Goal: Browse casually: Explore the website without a specific task or goal

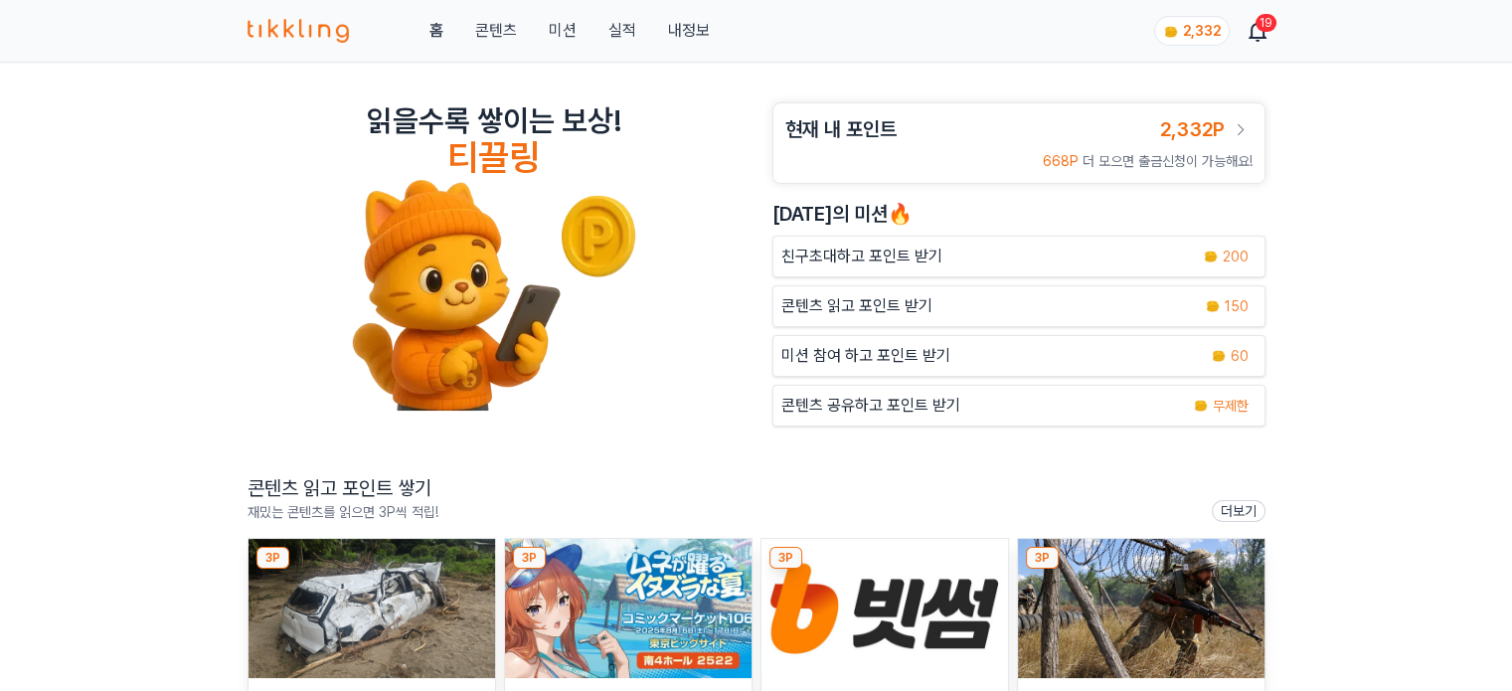
click at [442, 592] on img at bounding box center [371, 608] width 246 height 139
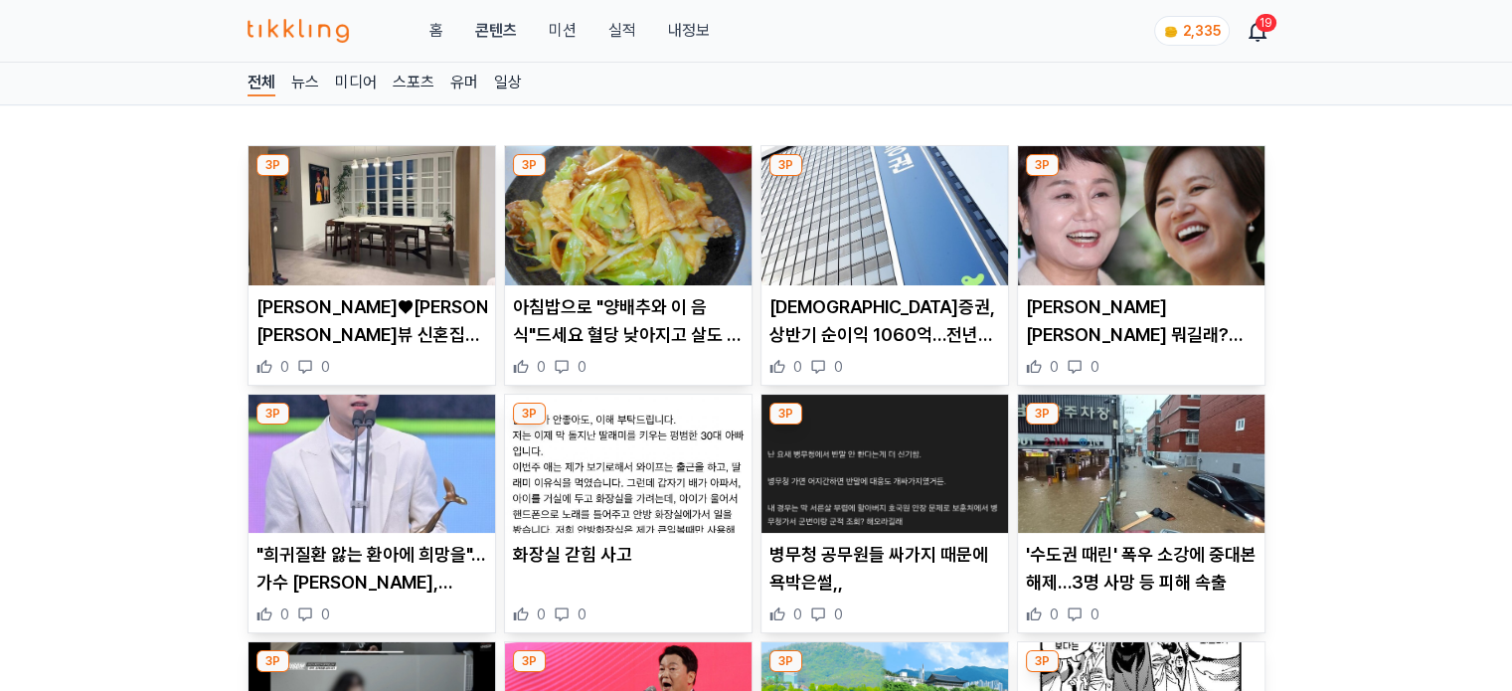
click at [402, 222] on img at bounding box center [371, 215] width 246 height 139
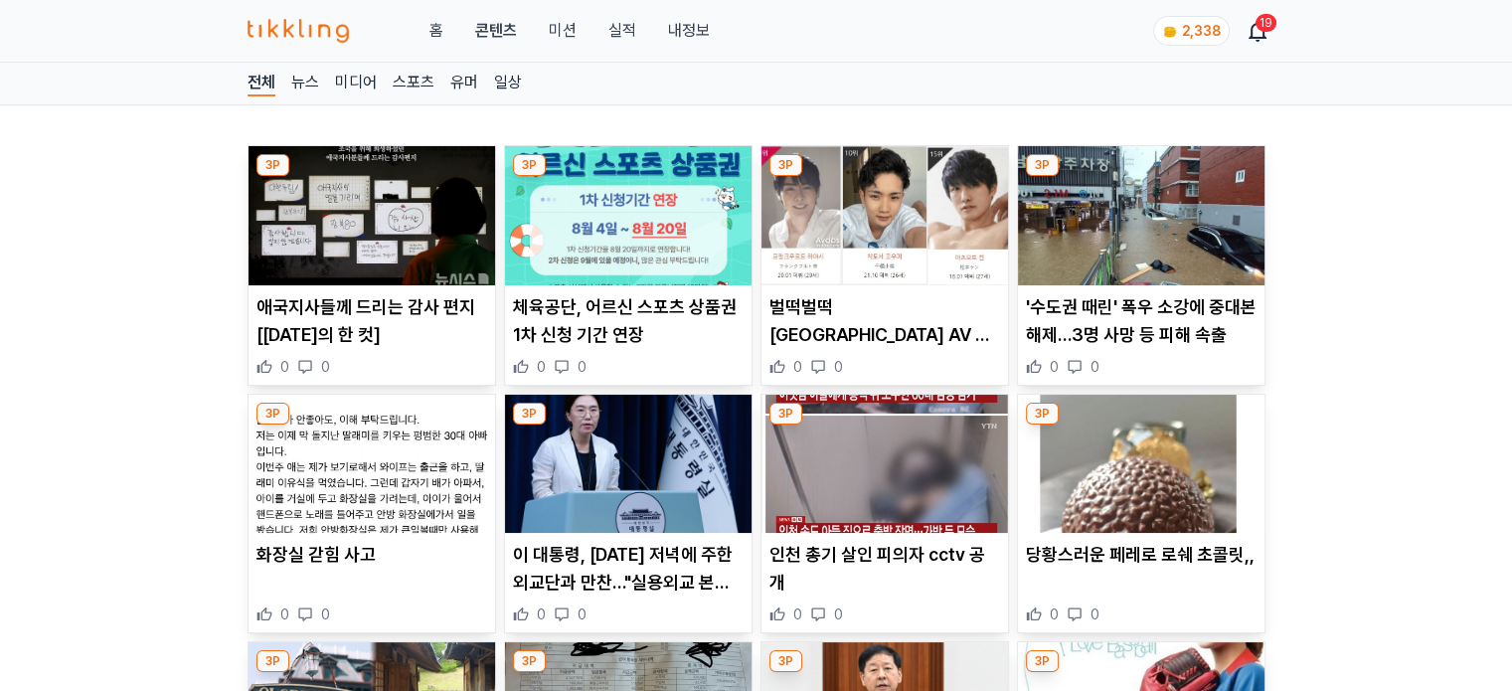
click at [386, 226] on img at bounding box center [371, 215] width 246 height 139
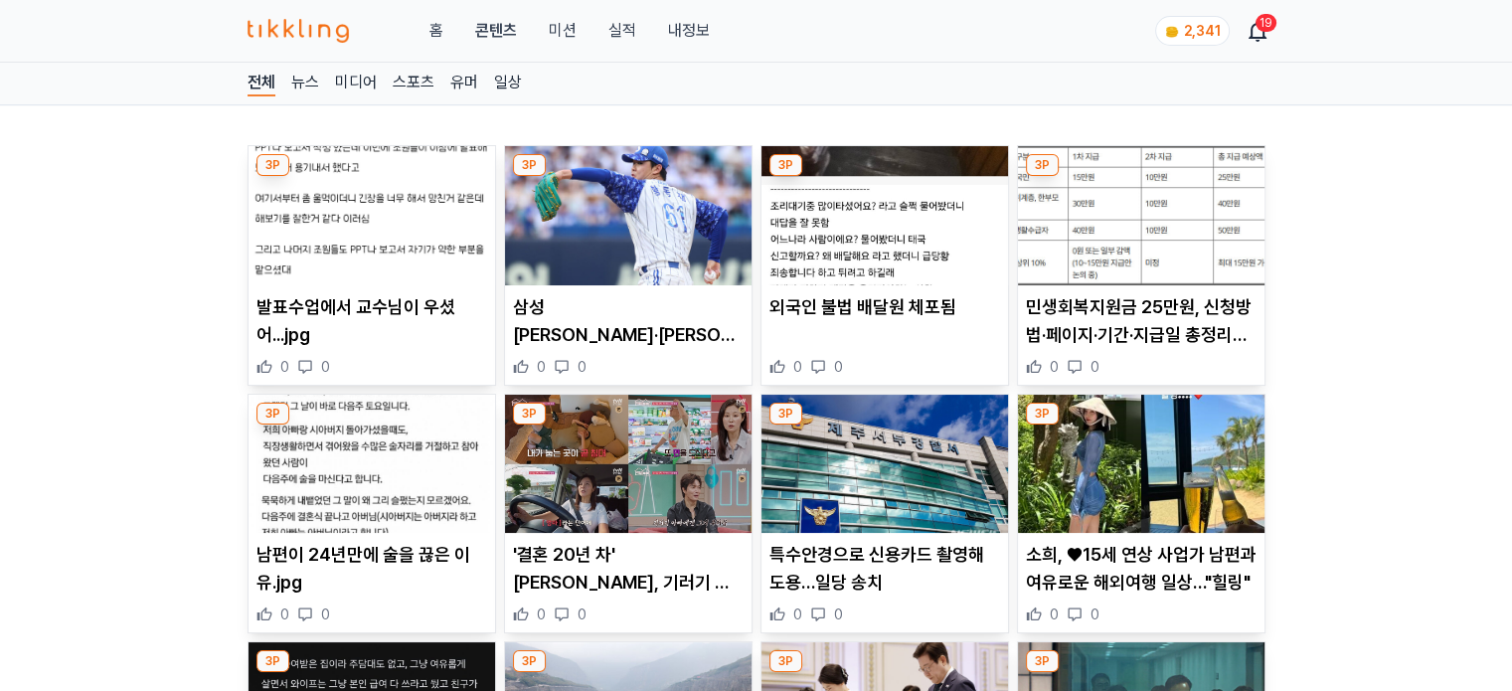
click at [696, 212] on img at bounding box center [628, 215] width 246 height 139
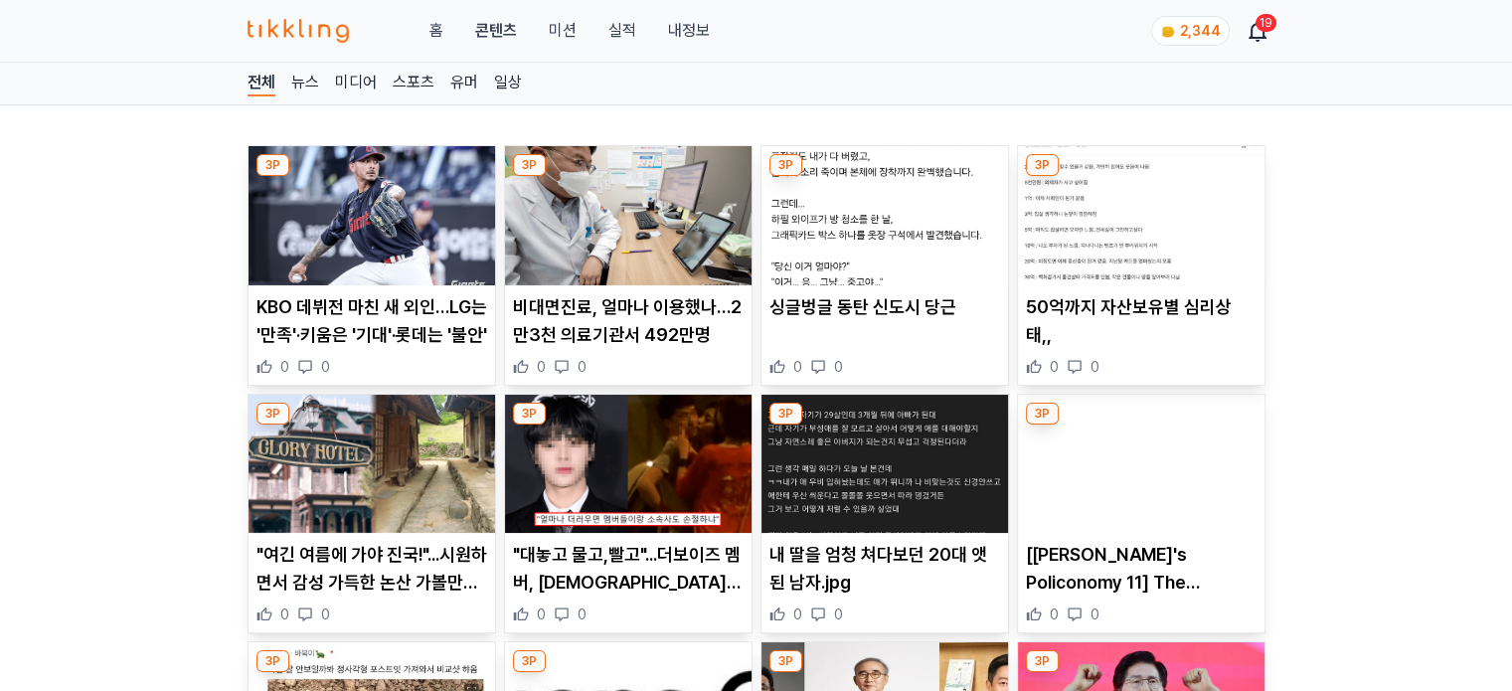
click at [941, 243] on img at bounding box center [884, 215] width 246 height 139
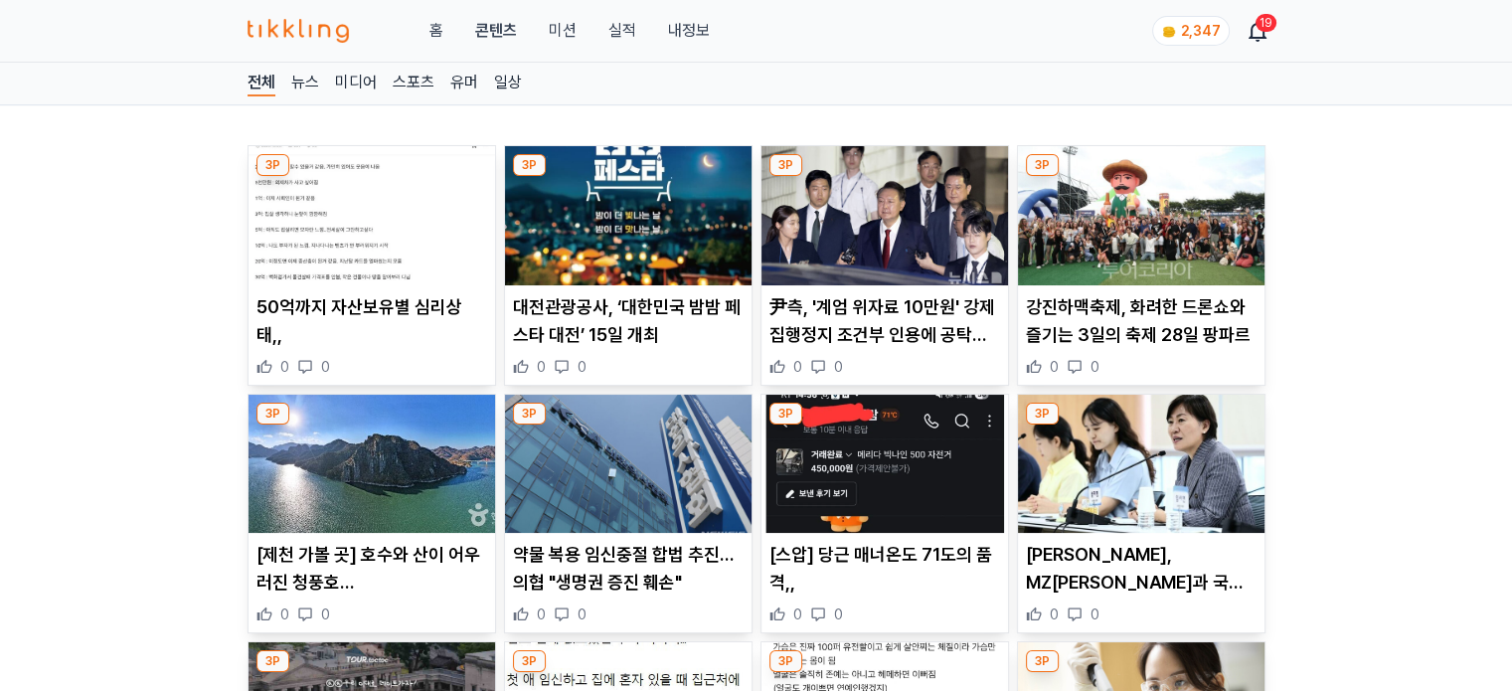
click at [651, 214] on img at bounding box center [628, 215] width 246 height 139
